Goal: Information Seeking & Learning: Understand process/instructions

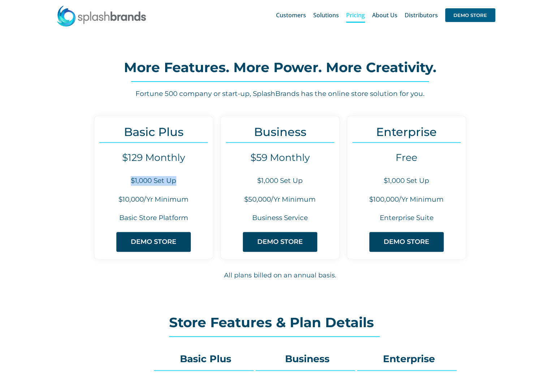
drag, startPoint x: 127, startPoint y: 183, endPoint x: 185, endPoint y: 185, distance: 57.4
click at [185, 185] on h6 "$1,000 Set Up" at bounding box center [153, 181] width 118 height 10
drag, startPoint x: 131, startPoint y: 183, endPoint x: 183, endPoint y: 189, distance: 53.0
click at [183, 189] on div "Basic Plus $129 Monthly $1,000 Set Up $10,000/Yr Minimum Basic Store Platform D…" at bounding box center [153, 188] width 119 height 144
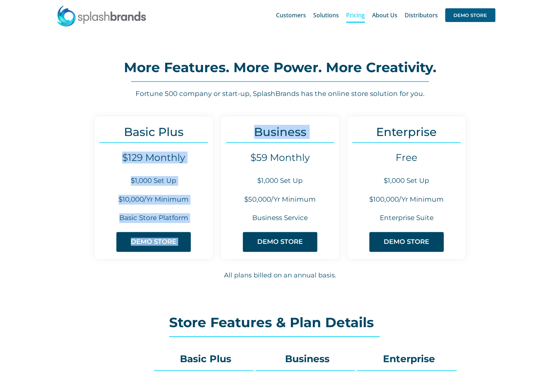
drag, startPoint x: 119, startPoint y: 159, endPoint x: 224, endPoint y: 163, distance: 104.8
click at [224, 163] on div "Basic Plus $129 Monthly $1,000 Set Up $10,000/Yr Minimum Basic Store Platform D…" at bounding box center [280, 205] width 506 height 179
click at [184, 151] on div "Basic Plus $129 Monthly $1,000 Set Up $10,000/Yr Minimum Basic Store Platform D…" at bounding box center [153, 188] width 119 height 144
click at [188, 156] on h4 "$129 Monthly" at bounding box center [153, 158] width 118 height 12
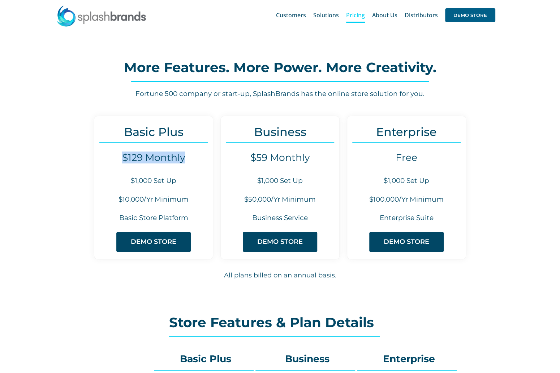
drag, startPoint x: 184, startPoint y: 159, endPoint x: 105, endPoint y: 159, distance: 78.7
click at [105, 159] on h4 "$129 Monthly" at bounding box center [153, 158] width 118 height 12
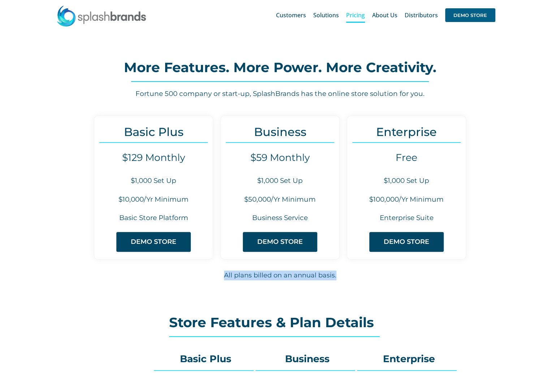
drag, startPoint x: 229, startPoint y: 276, endPoint x: 367, endPoint y: 294, distance: 139.1
click at [367, 294] on div "Basic Plus $129 Monthly $1,000 Set Up $10,000/Yr Minimum Basic Store Platform D…" at bounding box center [280, 205] width 506 height 179
click at [342, 284] on div "Basic Plus $129 Monthly $1,000 Set Up $10,000/Yr Minimum Basic Store Platform D…" at bounding box center [280, 205] width 506 height 179
